Goal: Task Accomplishment & Management: Manage account settings

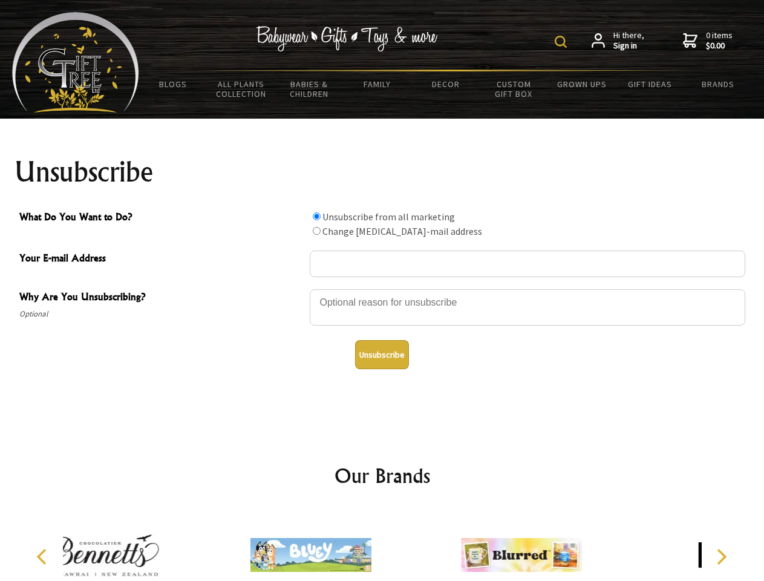
click at [563, 42] on img at bounding box center [561, 42] width 12 height 12
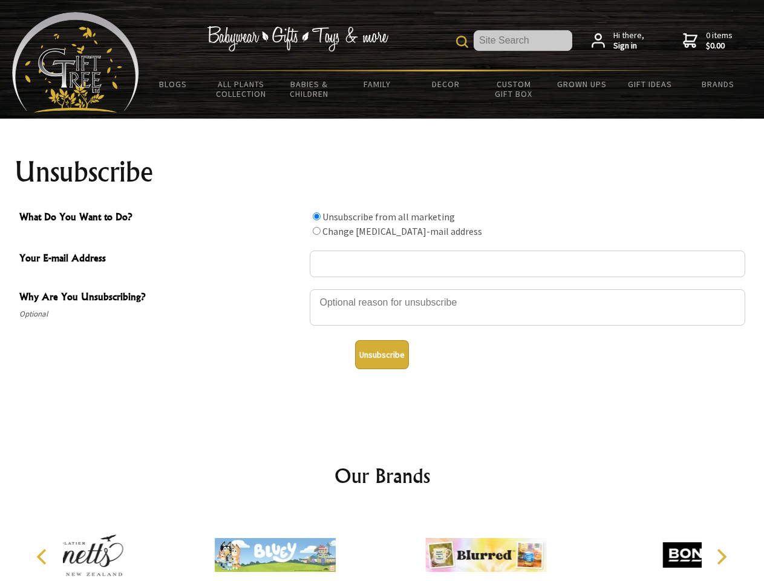
click at [382, 289] on div at bounding box center [528, 309] width 436 height 42
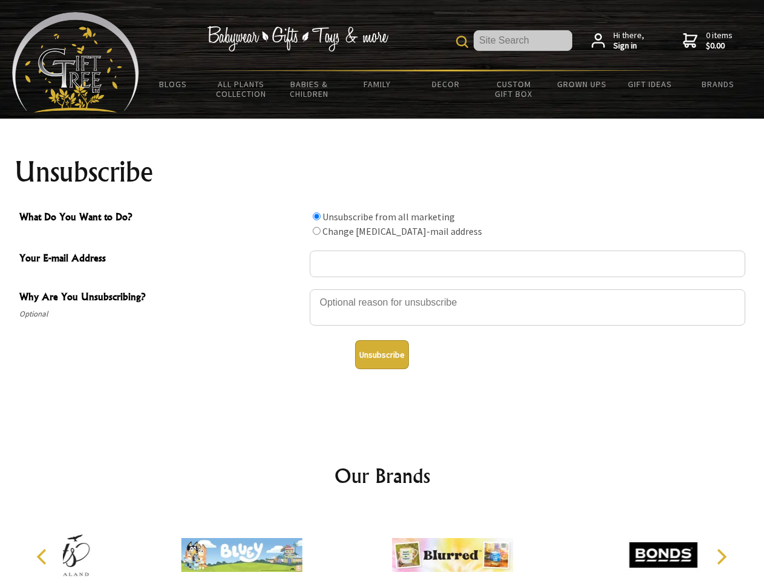
click at [316, 216] on input "What Do You Want to Do?" at bounding box center [317, 216] width 8 height 8
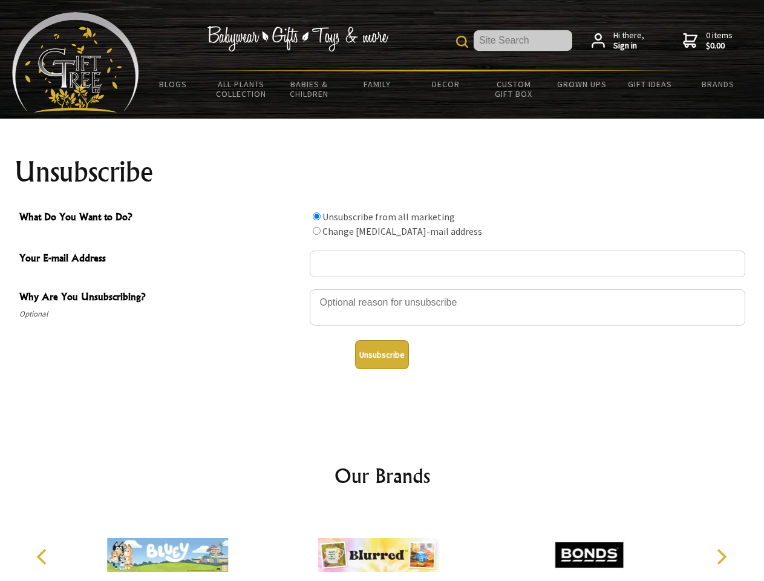
click at [316, 231] on input "What Do You Want to Do?" at bounding box center [317, 231] width 8 height 8
radio input "true"
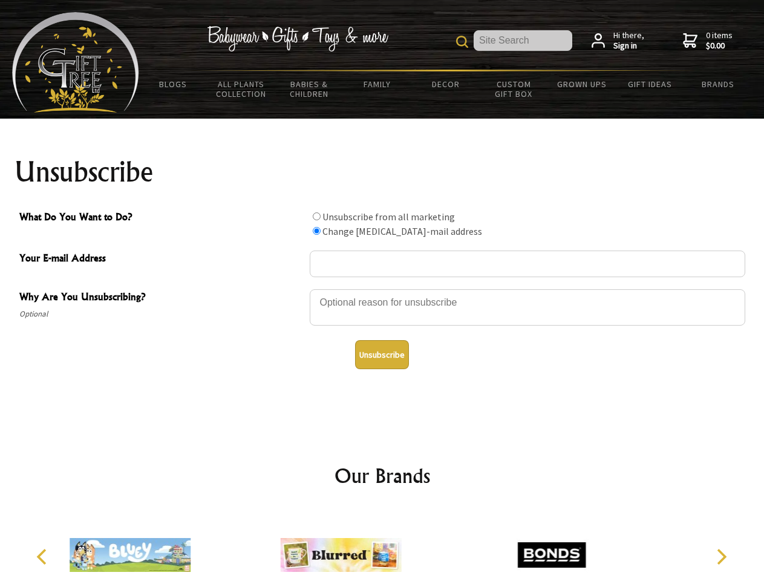
click at [382, 355] on button "Unsubscribe" at bounding box center [382, 354] width 54 height 29
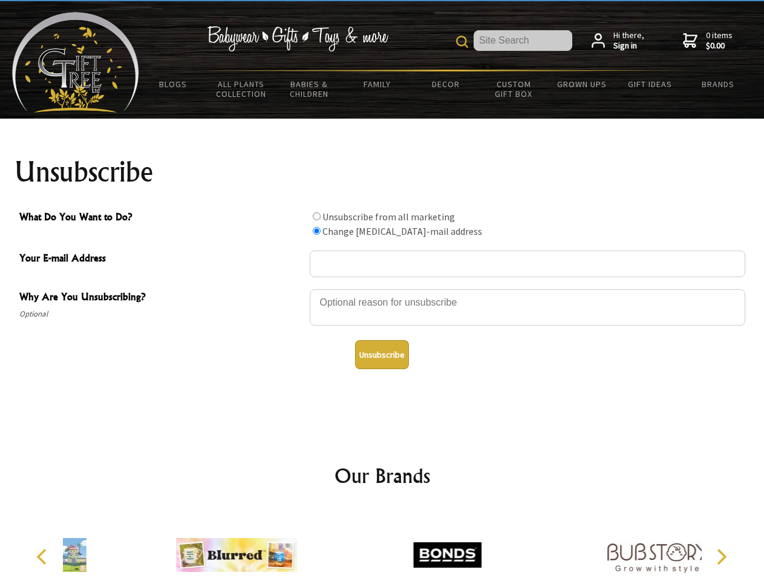
click at [44, 557] on icon "Previous" at bounding box center [43, 557] width 16 height 16
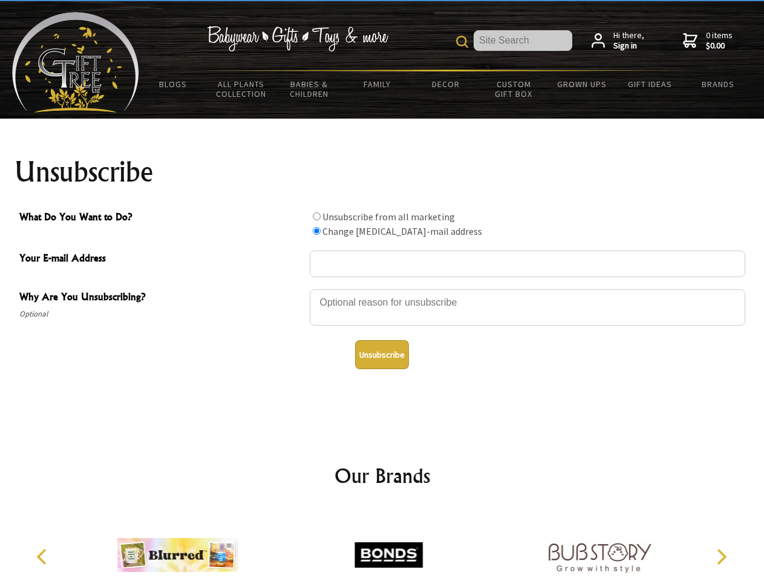
click at [721, 557] on icon "Next" at bounding box center [721, 557] width 16 height 16
